Goal: Find specific page/section: Find specific page/section

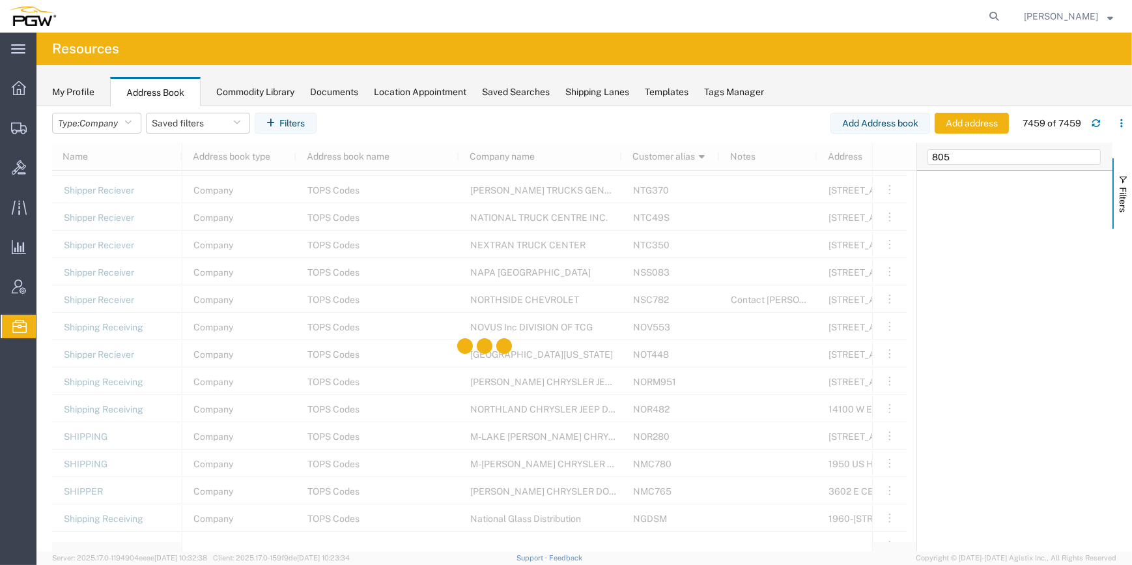
scroll to position [15290, 0]
click at [977, 156] on input "805" at bounding box center [1014, 157] width 173 height 16
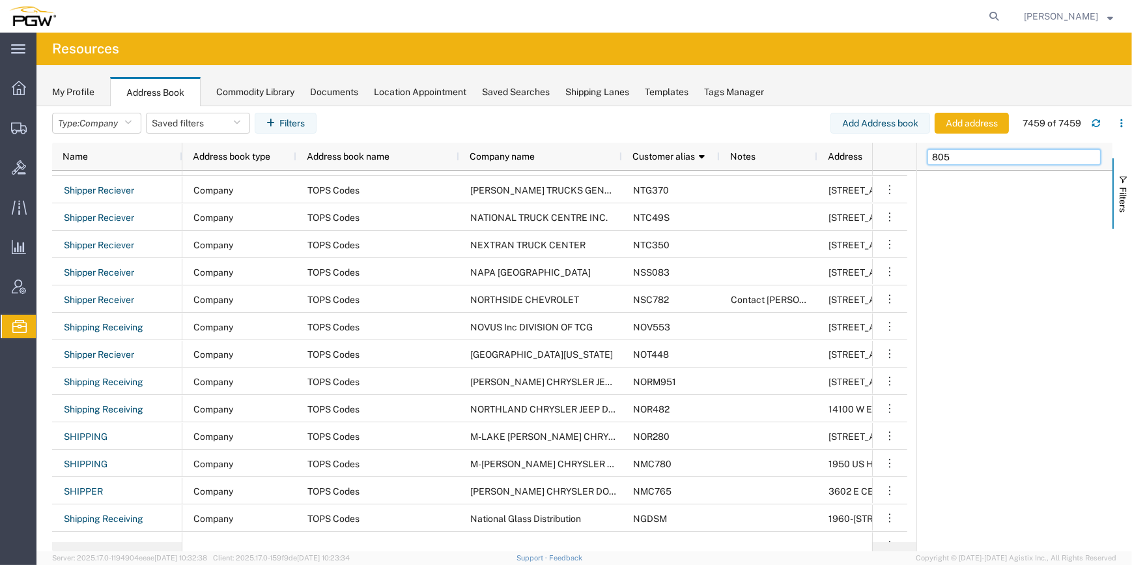
drag, startPoint x: 982, startPoint y: 156, endPoint x: 847, endPoint y: 137, distance: 136.9
click at [975, 156] on input "805" at bounding box center [1014, 157] width 173 height 16
click at [91, 121] on span "Company" at bounding box center [98, 123] width 38 height 10
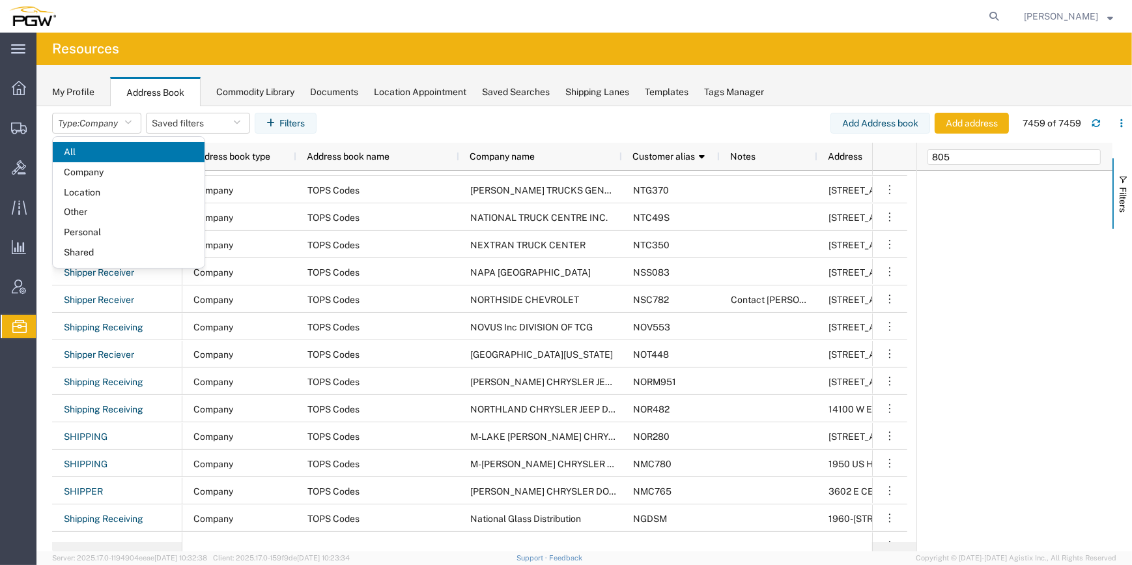
click at [78, 190] on span "Location" at bounding box center [129, 192] width 152 height 20
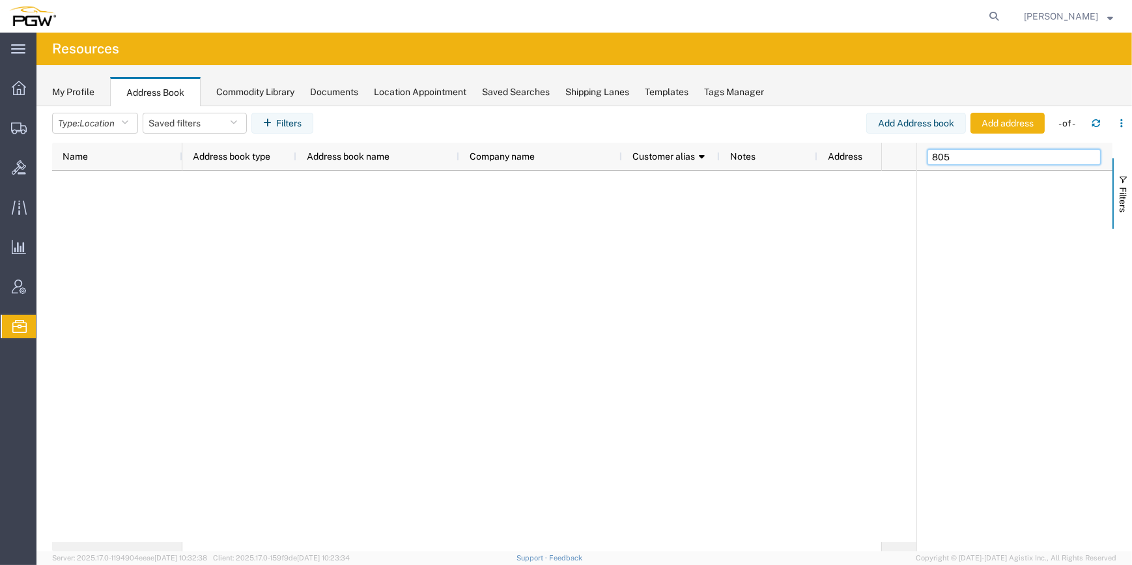
click at [960, 149] on input "805" at bounding box center [1014, 157] width 173 height 16
click at [28, 328] on div at bounding box center [19, 326] width 36 height 23
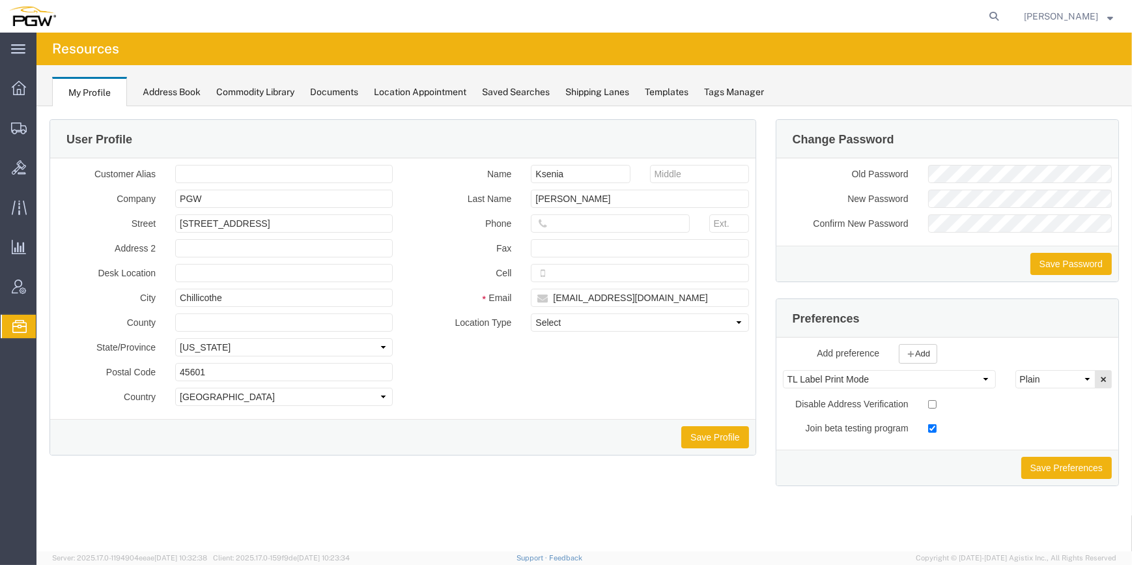
click at [0, 0] on span "Address Book" at bounding box center [0, 0] width 0 height 0
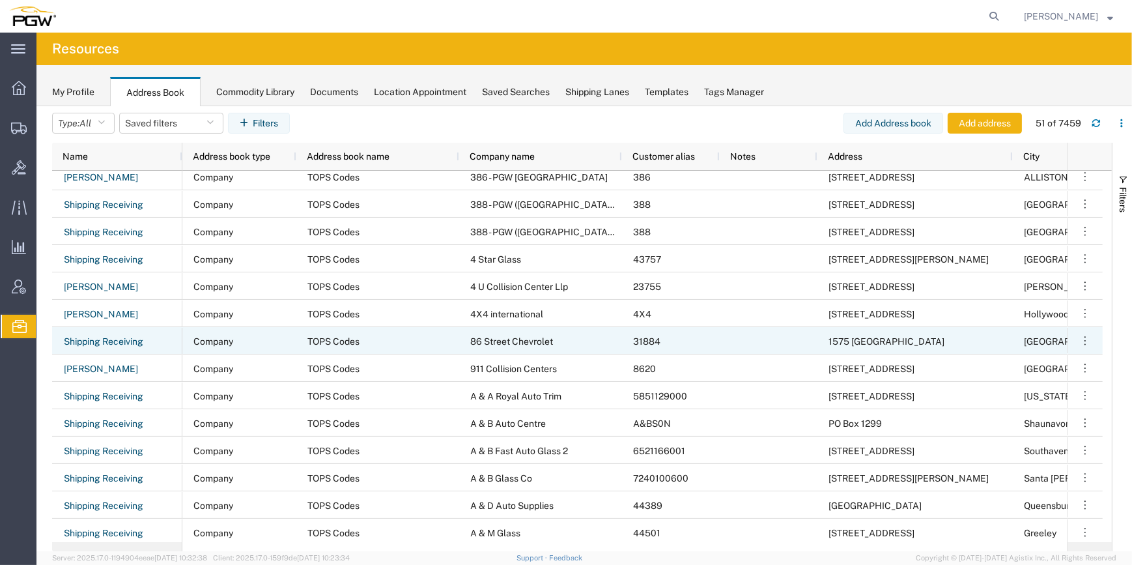
scroll to position [829, 0]
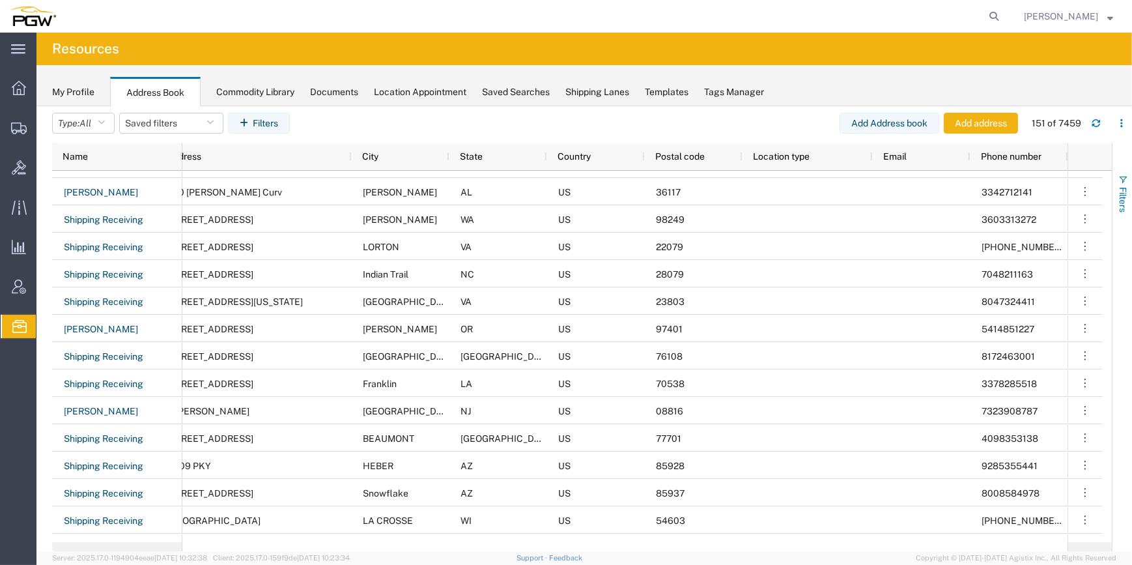
click at [1120, 180] on span "button" at bounding box center [1123, 180] width 10 height 10
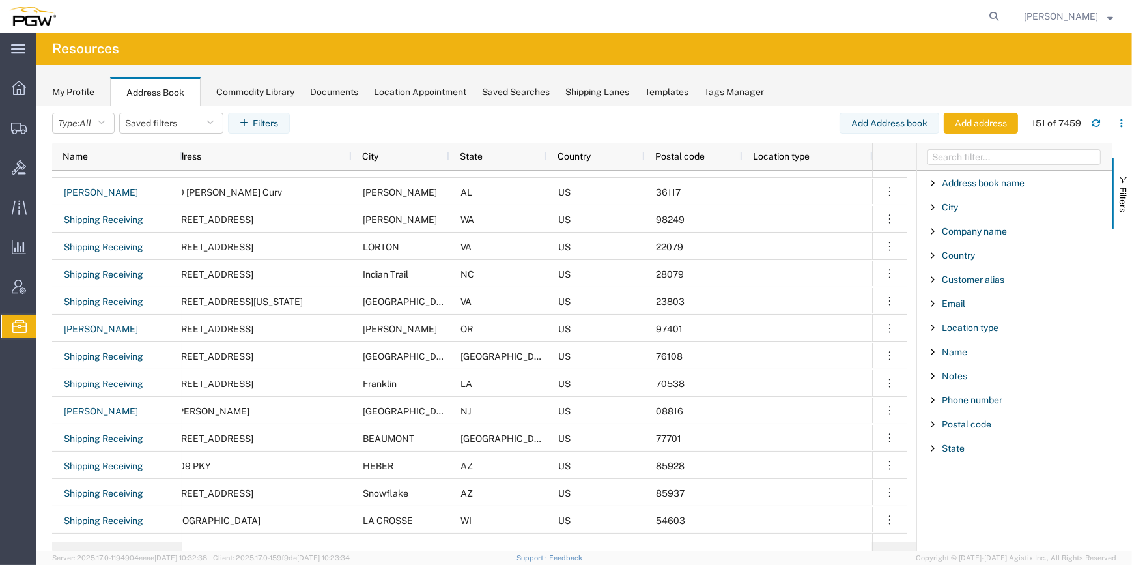
click at [811, 94] on div "My Profile Address Book Commodity Library Documents Location Appointment Saved …" at bounding box center [584, 85] width 1096 height 41
drag, startPoint x: 687, startPoint y: 551, endPoint x: 178, endPoint y: 557, distance: 508.8
click at [178, 557] on agx-app-version "Server: 2025.17.0-1194904eeae [DATE] 10:32:38 Client: 2025.17.0-159f9de [DATE] …" at bounding box center [584, 558] width 1096 height 14
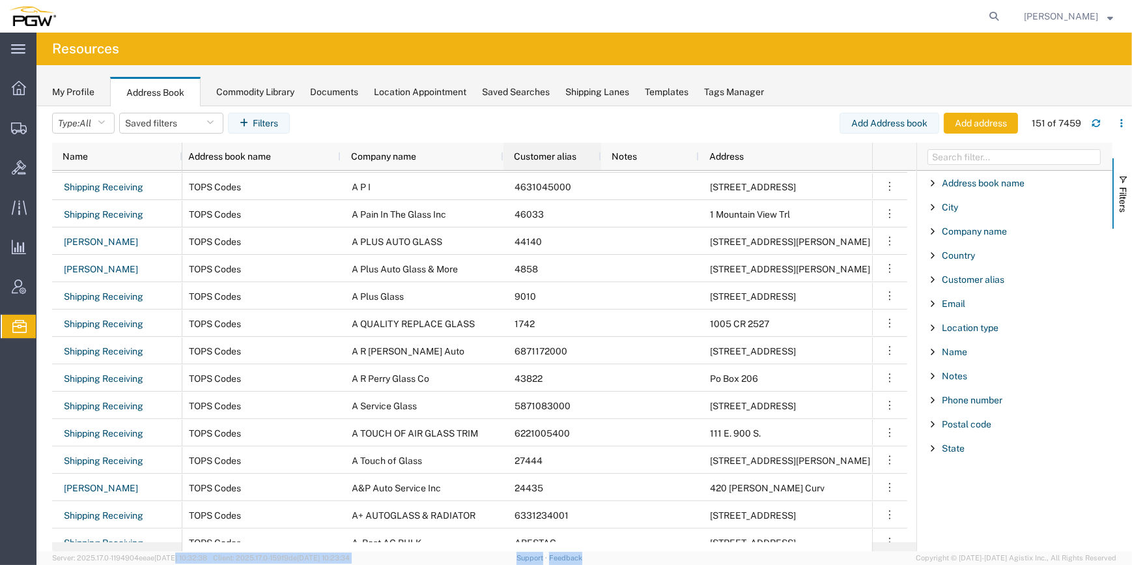
click at [556, 153] on span "Customer alias" at bounding box center [545, 156] width 63 height 10
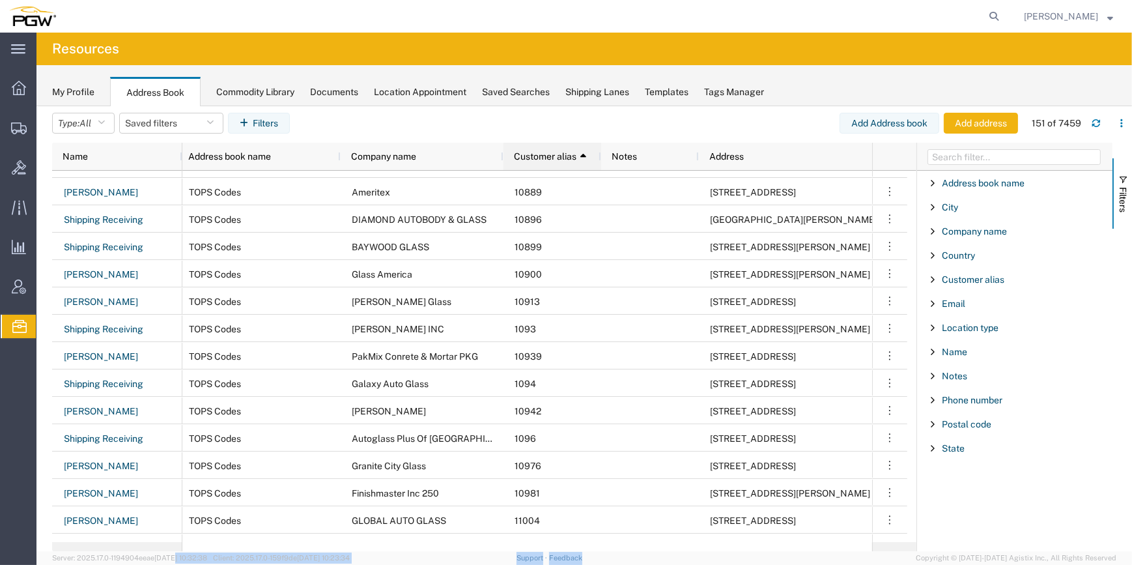
drag, startPoint x: 557, startPoint y: 157, endPoint x: 536, endPoint y: 152, distance: 21.3
click at [536, 152] on span "Customer alias" at bounding box center [545, 156] width 63 height 10
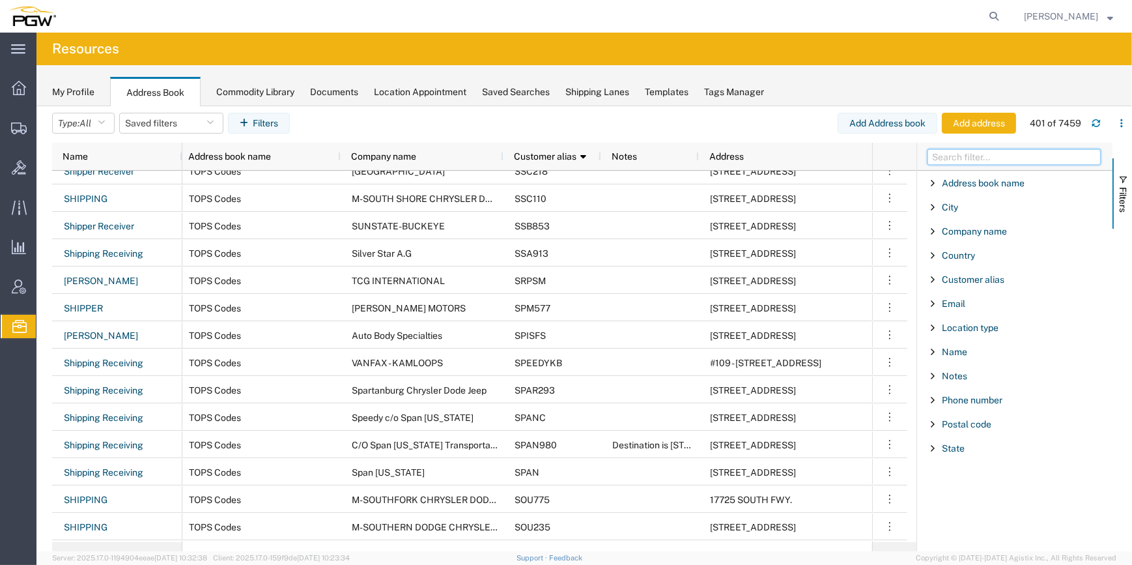
click at [945, 156] on input "Filter Columns Input" at bounding box center [1014, 157] width 173 height 16
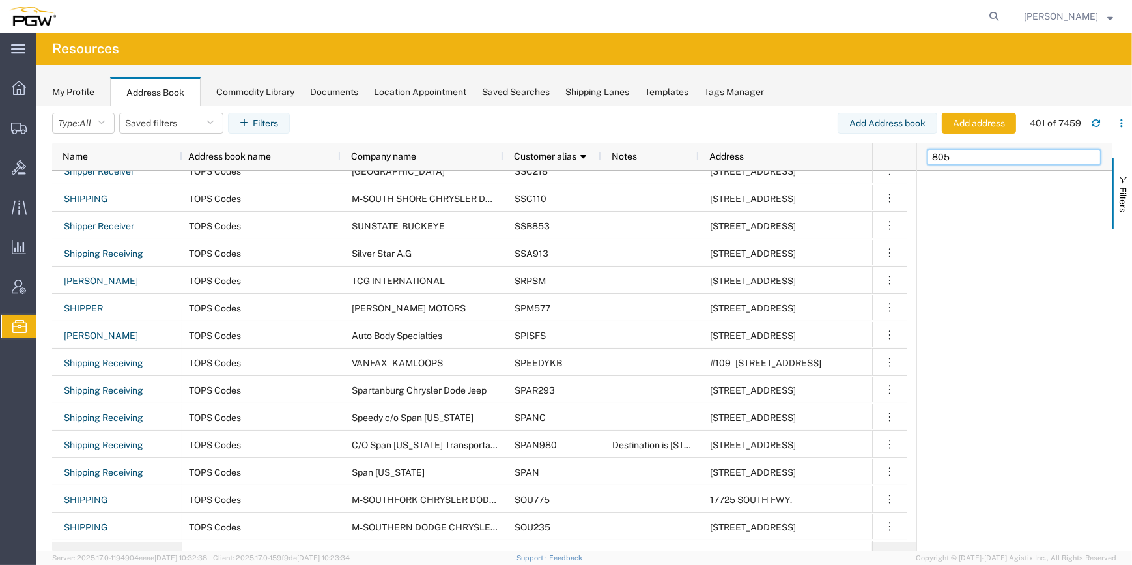
click at [963, 159] on input "805" at bounding box center [1014, 157] width 173 height 16
click at [930, 156] on input "805" at bounding box center [1014, 157] width 173 height 16
type input "5805"
click at [969, 164] on div "5805" at bounding box center [1014, 157] width 195 height 28
click at [974, 156] on input "5805" at bounding box center [1014, 157] width 173 height 16
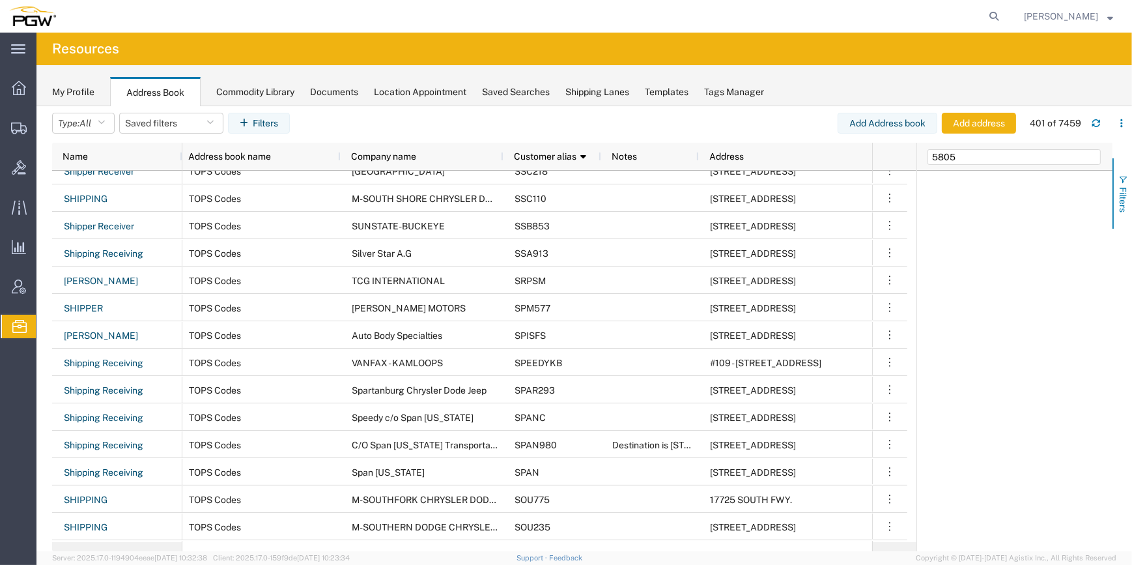
click at [1120, 177] on span "button" at bounding box center [1123, 180] width 10 height 10
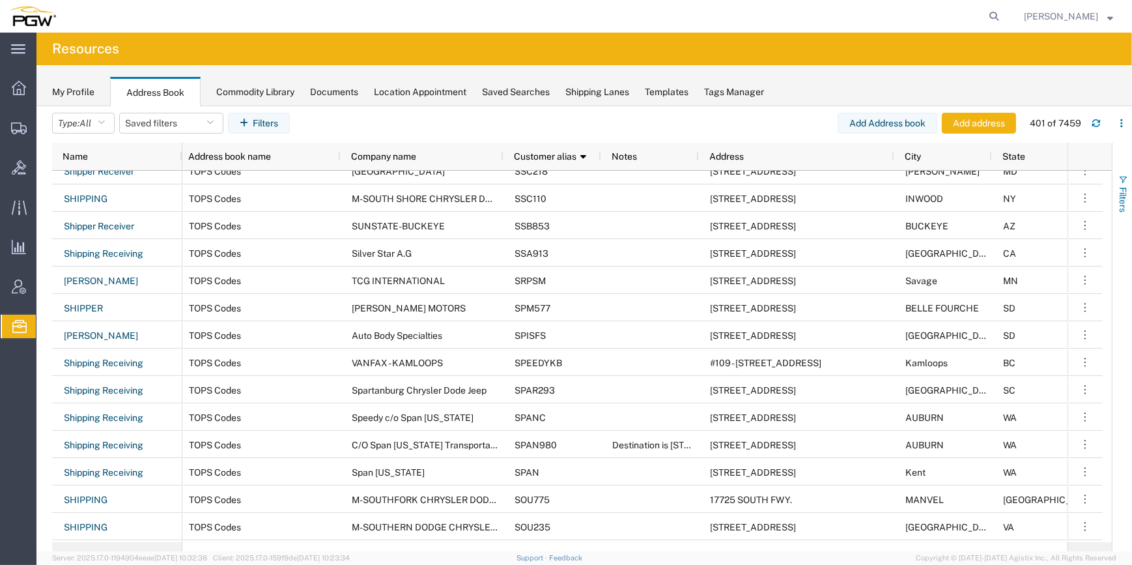
click at [1122, 175] on span "button" at bounding box center [1123, 180] width 10 height 10
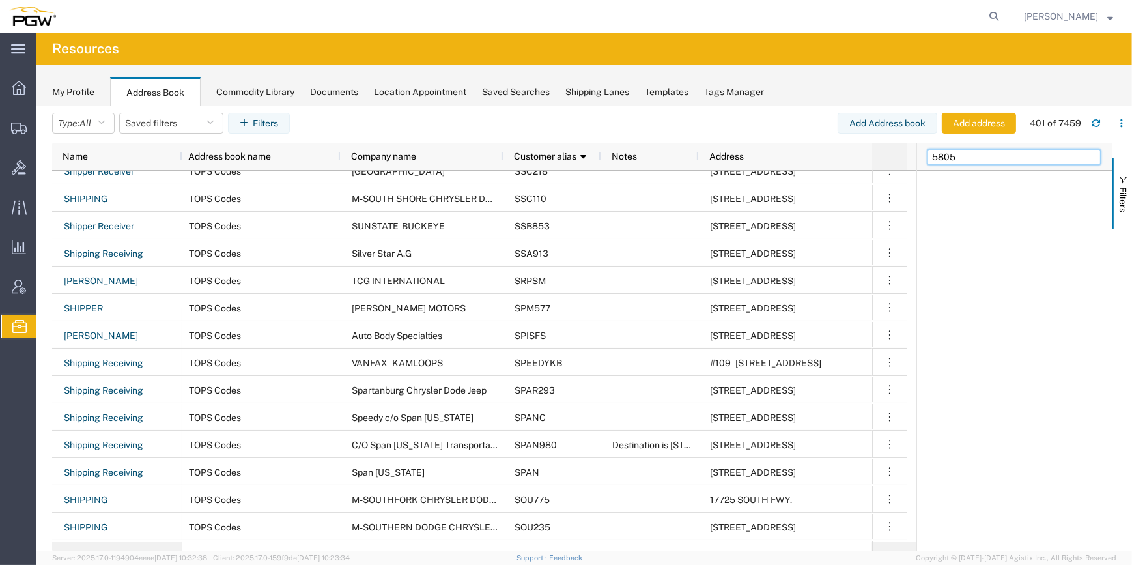
drag, startPoint x: 911, startPoint y: 156, endPoint x: 876, endPoint y: 156, distance: 35.8
click at [870, 156] on div "Name Address Notes Customer alias 1 Company name Address book name Address book…" at bounding box center [592, 347] width 1080 height 408
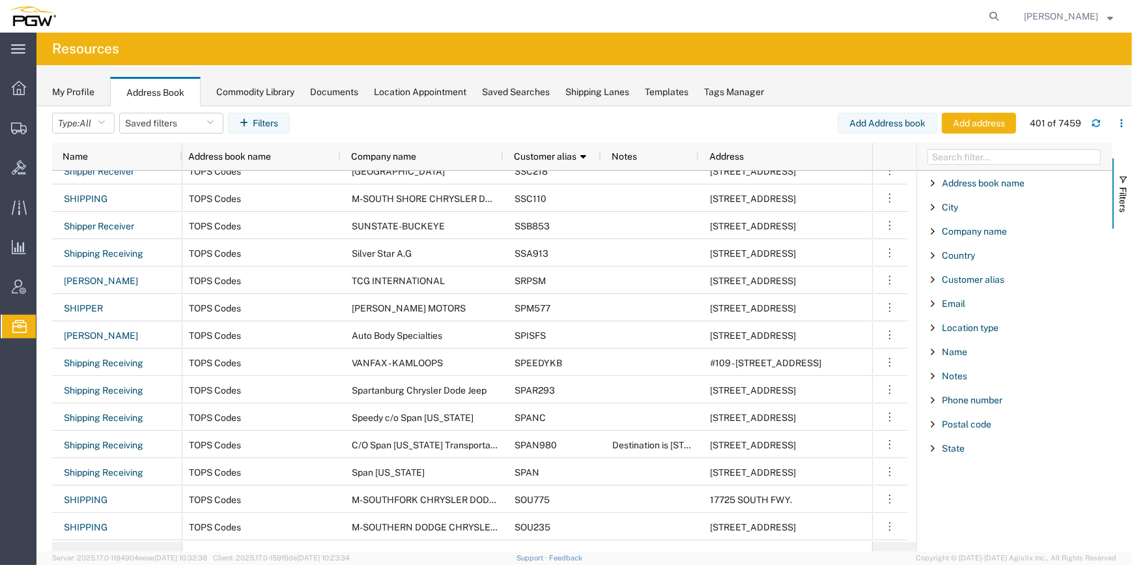
click at [912, 83] on div "My Profile Address Book Commodity Library Documents Location Appointment Saved …" at bounding box center [584, 85] width 1096 height 41
click at [1117, 121] on icon "button" at bounding box center [1121, 123] width 9 height 9
click at [1094, 208] on li "Manage columns" at bounding box center [1054, 210] width 141 height 26
click at [977, 327] on span "Location type" at bounding box center [970, 327] width 57 height 10
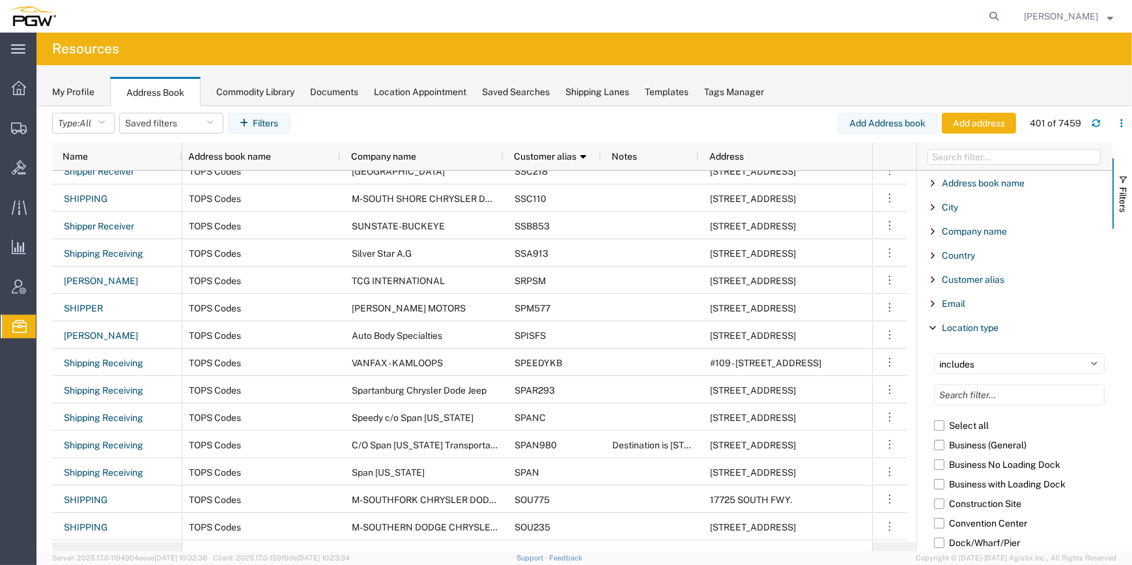
click at [936, 231] on span "Filter List 12 Filters" at bounding box center [933, 231] width 10 height 10
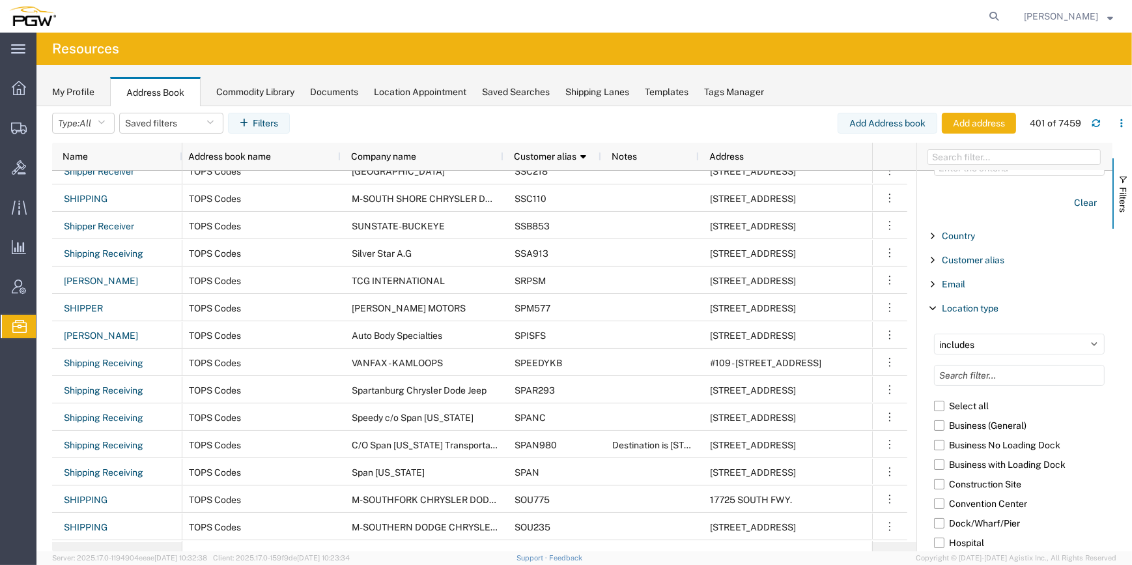
click at [934, 257] on span "Filter List 12 Filters" at bounding box center [933, 260] width 10 height 10
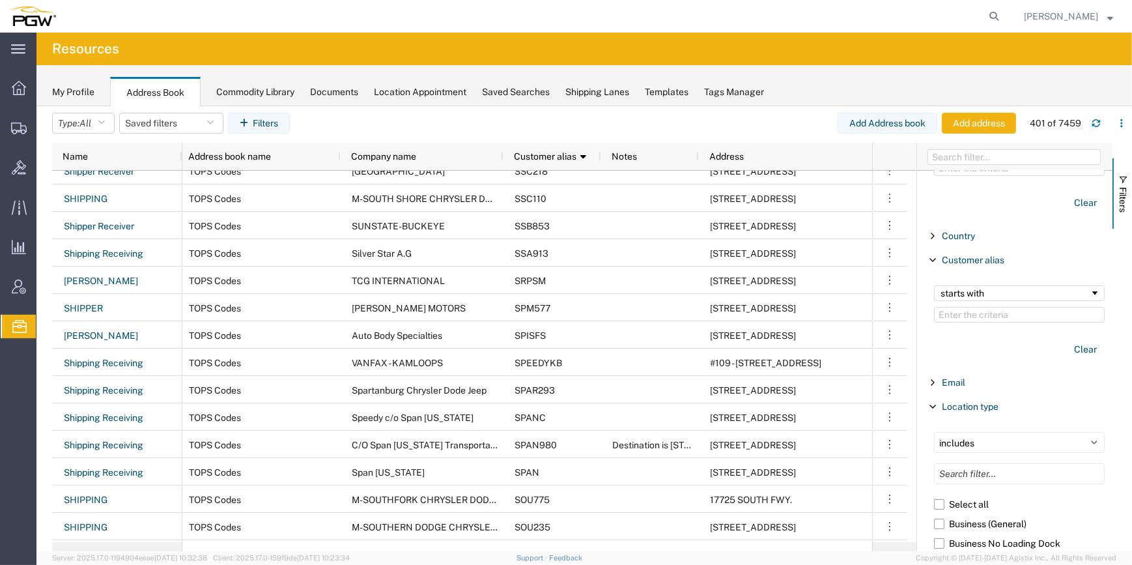
drag, startPoint x: 982, startPoint y: 314, endPoint x: 1016, endPoint y: 305, distance: 35.7
click at [981, 314] on input "Filter Value" at bounding box center [1019, 315] width 171 height 16
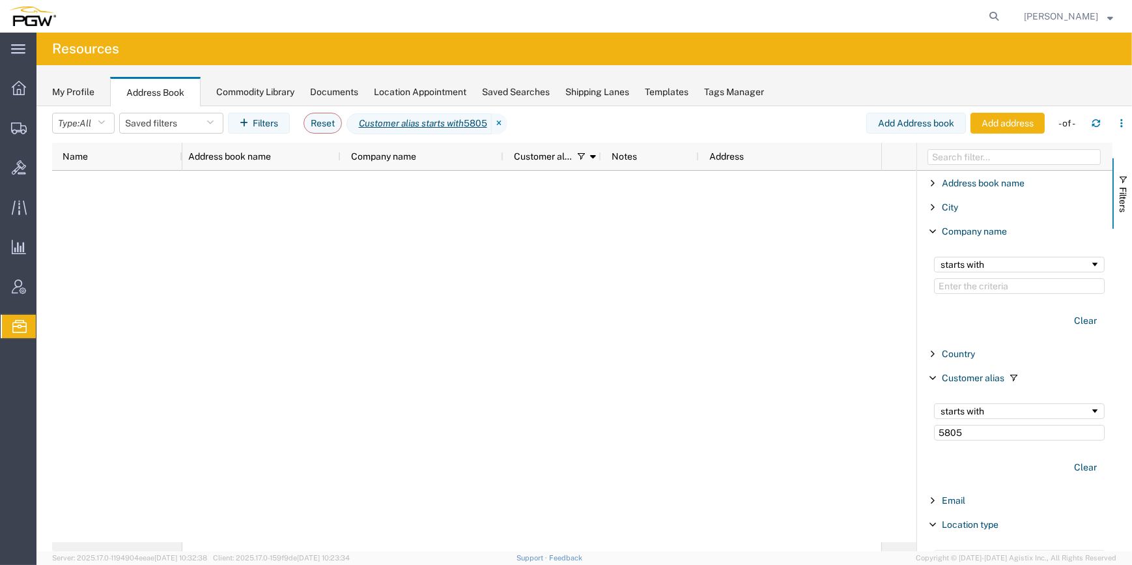
click at [943, 428] on input "5805" at bounding box center [1019, 433] width 171 height 16
type input "805"
click at [1008, 420] on div "starts with 805" at bounding box center [1019, 421] width 186 height 53
click at [1006, 416] on div "starts with" at bounding box center [1015, 411] width 149 height 10
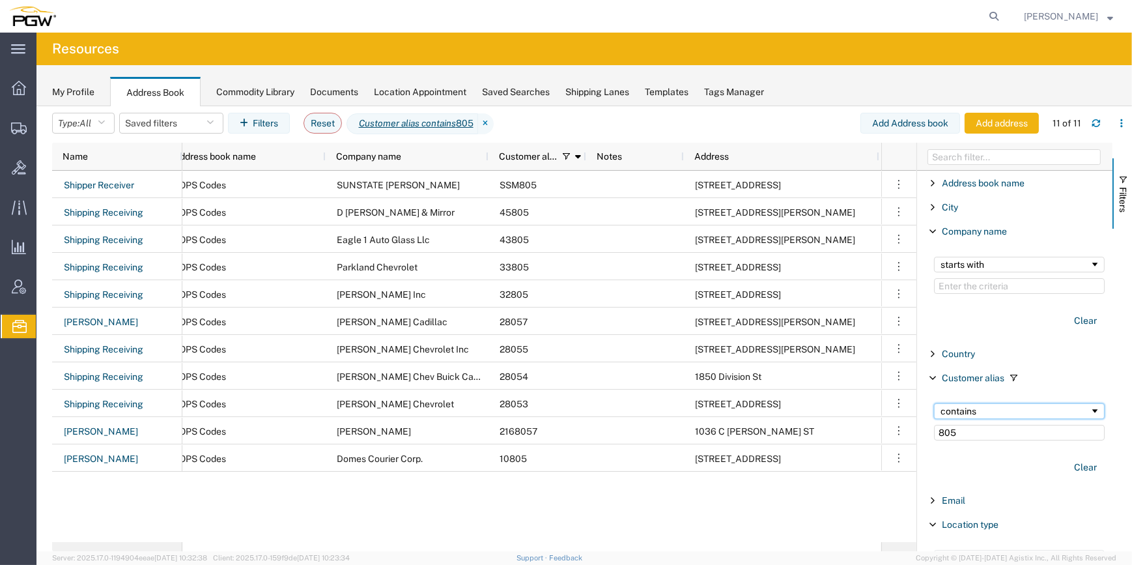
scroll to position [0, 176]
